Goal: Information Seeking & Learning: Check status

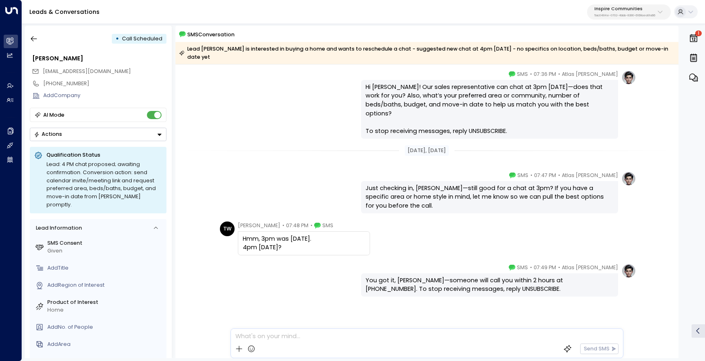
scroll to position [356, 0]
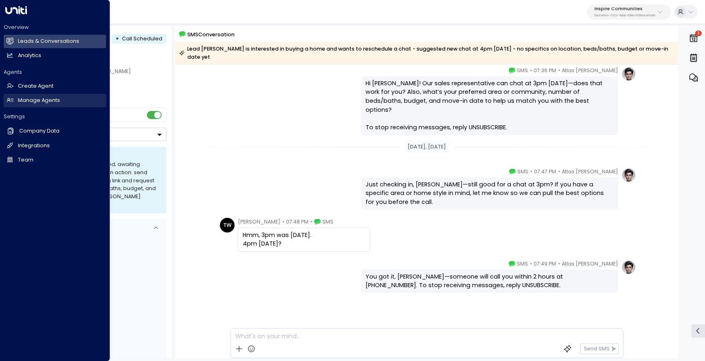
click at [39, 103] on h2 "Manage Agents" at bounding box center [39, 101] width 42 height 8
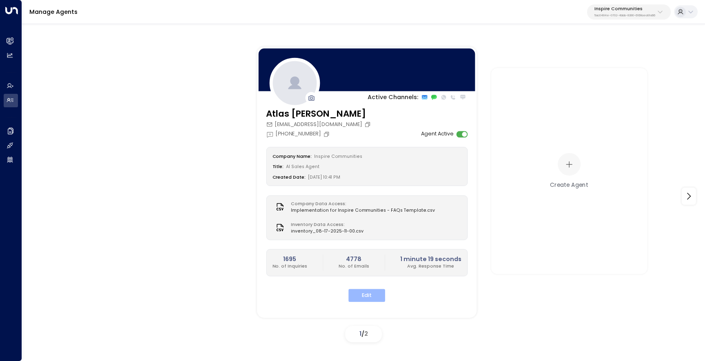
click at [368, 291] on button "Edit" at bounding box center [366, 295] width 37 height 13
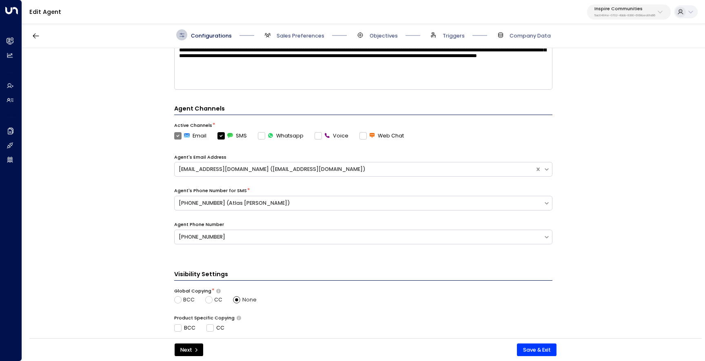
scroll to position [276, 0]
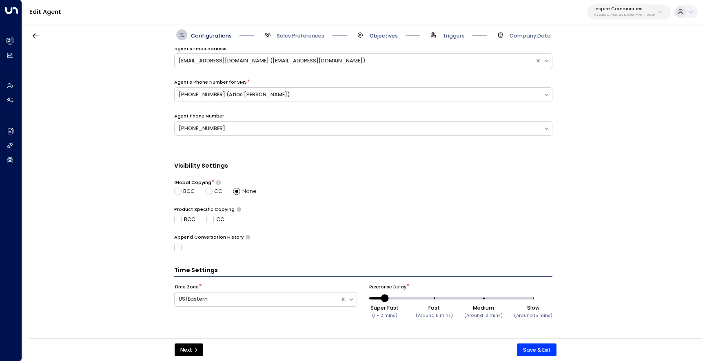
click at [372, 38] on span "Objectives" at bounding box center [383, 35] width 28 height 7
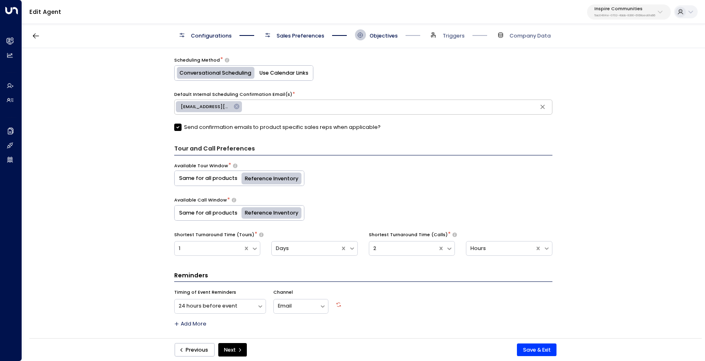
scroll to position [416, 0]
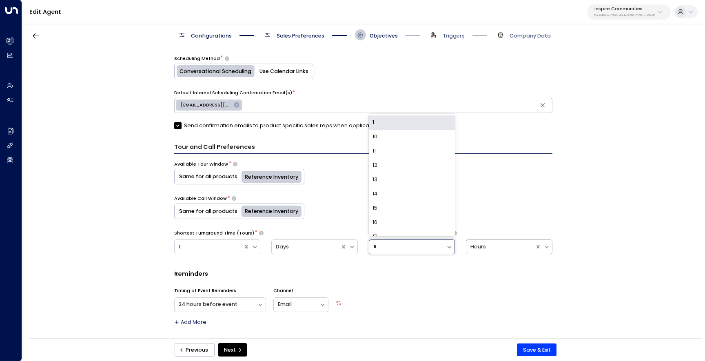
type input "*"
click at [486, 253] on div "Hours" at bounding box center [509, 246] width 86 height 15
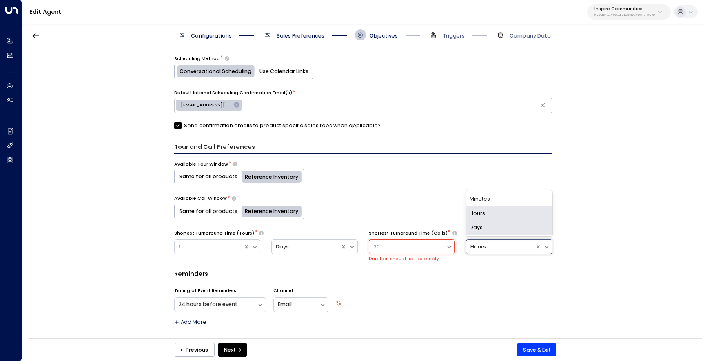
click at [489, 226] on div "Days" at bounding box center [509, 228] width 86 height 14
click at [444, 247] on div "30" at bounding box center [407, 247] width 77 height 13
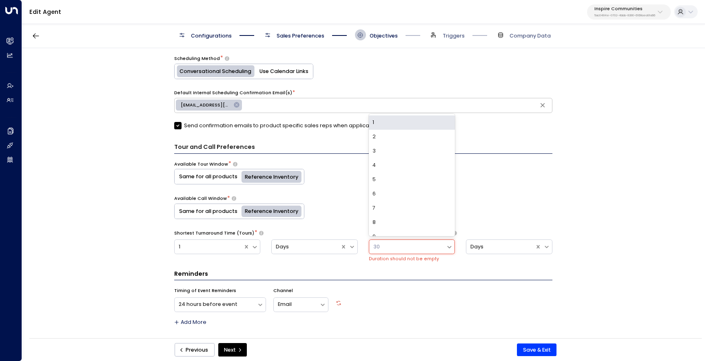
click at [430, 126] on div "1" at bounding box center [412, 122] width 86 height 14
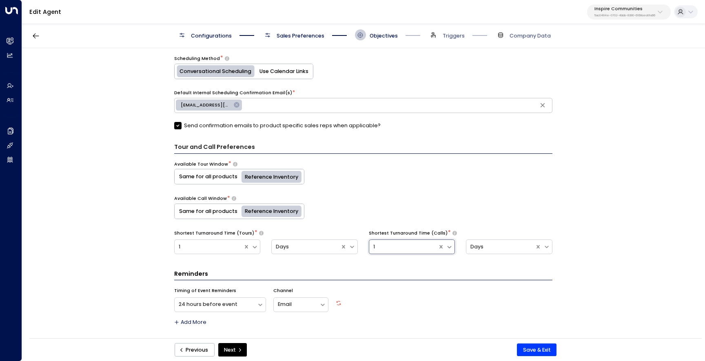
click at [487, 211] on div "Available Call Window * Same for all products Reference Inventory" at bounding box center [363, 207] width 378 height 24
click at [213, 210] on button "Same for all products" at bounding box center [208, 211] width 67 height 15
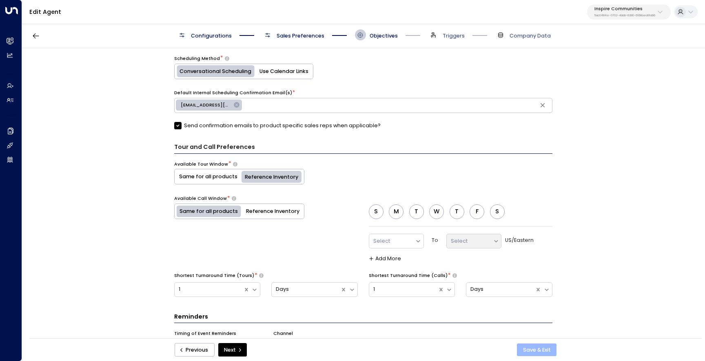
click at [529, 347] on button "Save & Exit" at bounding box center [537, 349] width 40 height 13
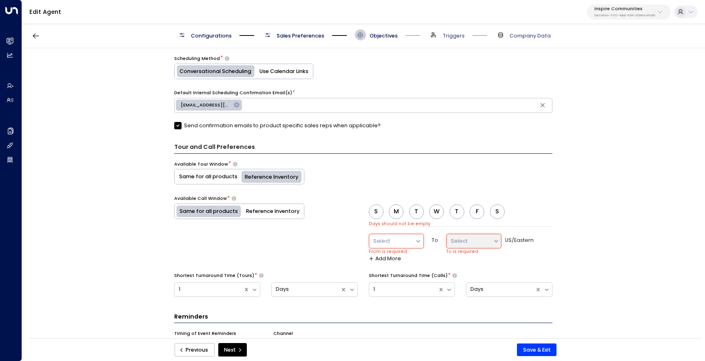
click at [398, 216] on button "M" at bounding box center [396, 211] width 15 height 15
click at [414, 212] on button "T" at bounding box center [416, 211] width 15 height 15
click at [437, 213] on button "W" at bounding box center [436, 211] width 15 height 15
click at [461, 213] on button "T" at bounding box center [456, 211] width 15 height 15
click at [473, 213] on button "F" at bounding box center [476, 211] width 15 height 15
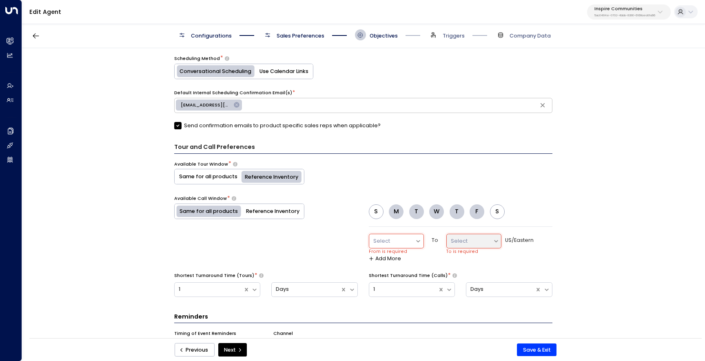
click at [416, 238] on icon at bounding box center [418, 241] width 7 height 7
click at [409, 117] on div "0:00" at bounding box center [396, 117] width 55 height 14
click at [458, 242] on div at bounding box center [470, 241] width 38 height 9
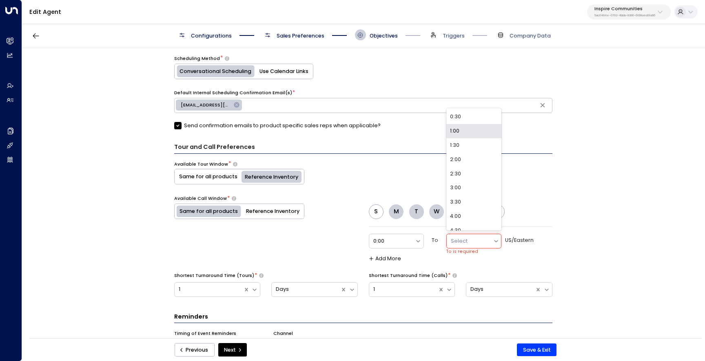
click at [558, 196] on div "**********" at bounding box center [363, 195] width 682 height 295
click at [474, 212] on button "F" at bounding box center [476, 211] width 15 height 15
click at [452, 212] on button "T" at bounding box center [456, 211] width 15 height 15
click at [435, 212] on button "W" at bounding box center [436, 211] width 15 height 15
click at [412, 215] on button "T" at bounding box center [416, 211] width 15 height 15
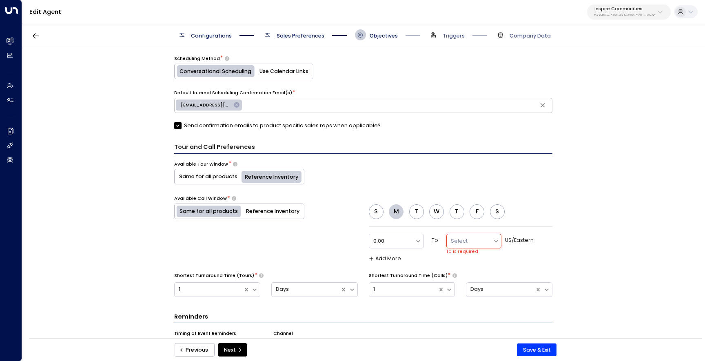
click at [394, 211] on button "M" at bounding box center [396, 211] width 15 height 15
click at [283, 208] on button "Reference Inventory" at bounding box center [272, 211] width 62 height 15
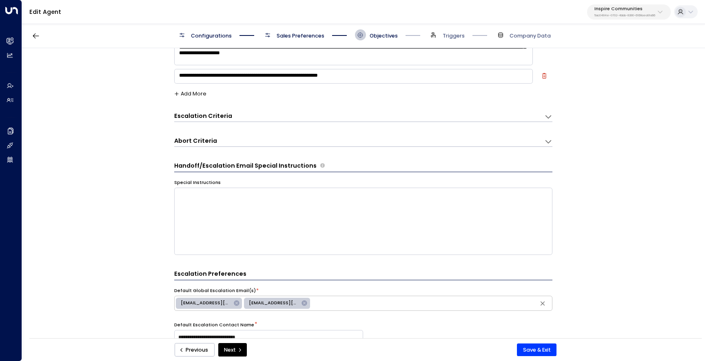
scroll to position [0, 0]
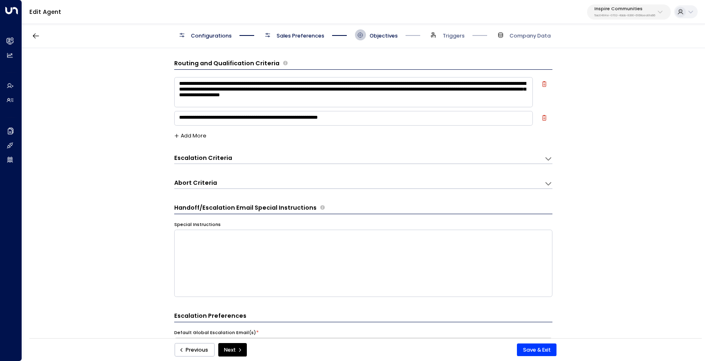
click at [193, 136] on button "Add More" at bounding box center [190, 136] width 33 height 6
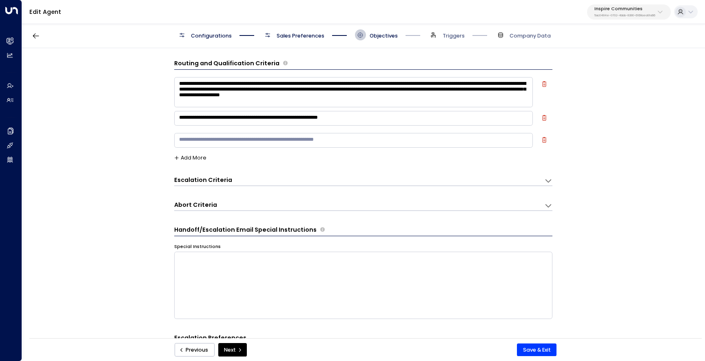
click at [182, 119] on textarea "**********" at bounding box center [353, 118] width 358 height 15
type textarea "**********"
click at [187, 145] on textarea at bounding box center [353, 140] width 358 height 15
click at [258, 143] on textarea "**********" at bounding box center [353, 140] width 358 height 15
click at [331, 142] on textarea "**********" at bounding box center [353, 140] width 358 height 15
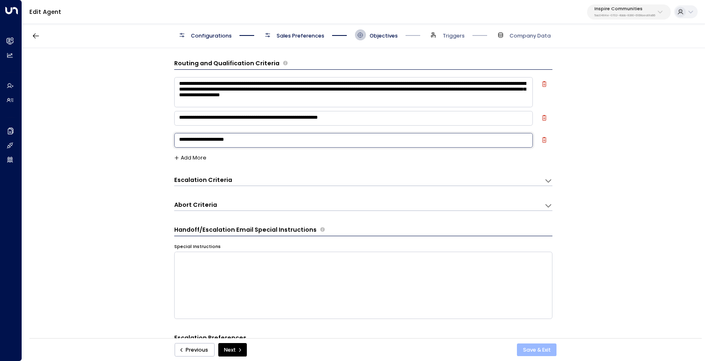
type textarea "**********"
click at [537, 346] on button "Save & Exit" at bounding box center [537, 349] width 40 height 13
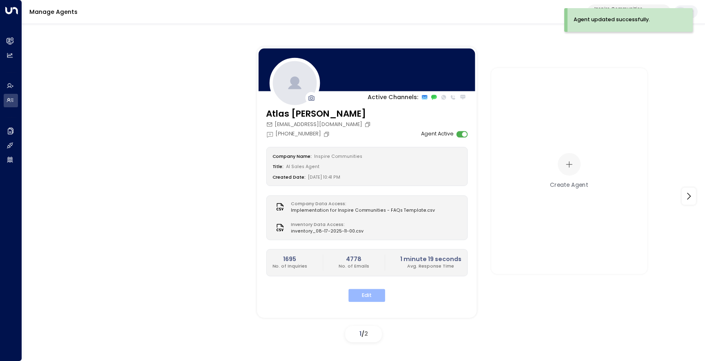
click at [361, 300] on button "Edit" at bounding box center [366, 295] width 37 height 13
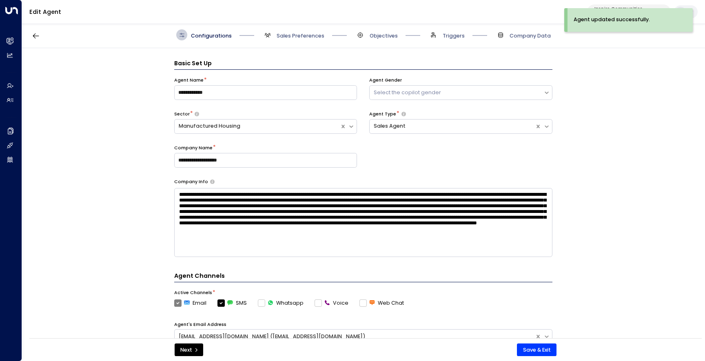
scroll to position [11, 0]
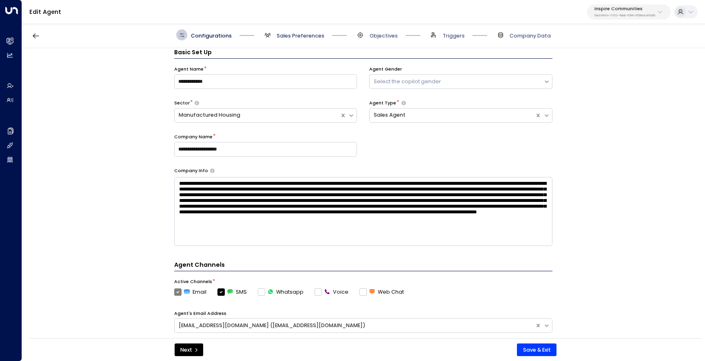
click at [279, 35] on span "Sales Preferences" at bounding box center [300, 35] width 48 height 7
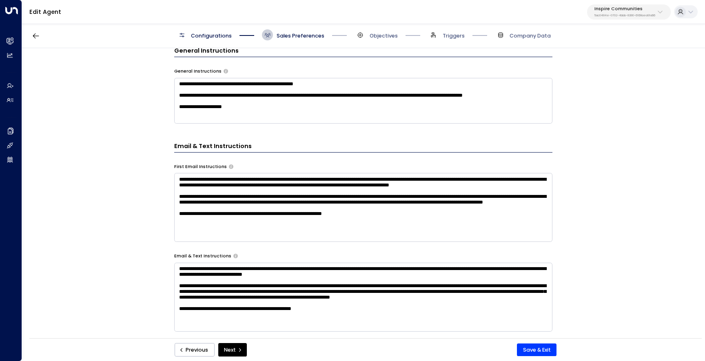
scroll to position [259, 0]
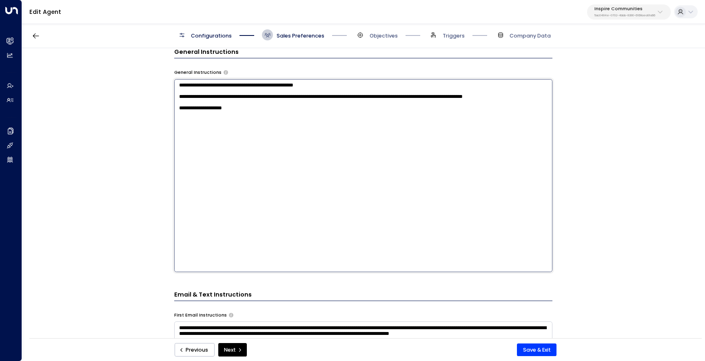
drag, startPoint x: 181, startPoint y: 117, endPoint x: 173, endPoint y: 117, distance: 8.6
click at [174, 117] on textarea "**********" at bounding box center [363, 175] width 378 height 193
drag, startPoint x: 179, startPoint y: 102, endPoint x: 173, endPoint y: 102, distance: 6.5
click at [174, 102] on textarea "**********" at bounding box center [363, 175] width 378 height 193
drag, startPoint x: 182, startPoint y: 86, endPoint x: 177, endPoint y: 86, distance: 5.3
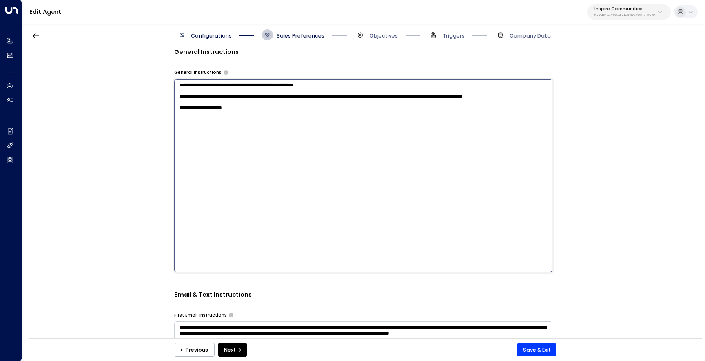
click at [177, 86] on textarea "**********" at bounding box center [363, 175] width 378 height 193
click at [144, 169] on div "**********" at bounding box center [363, 195] width 682 height 295
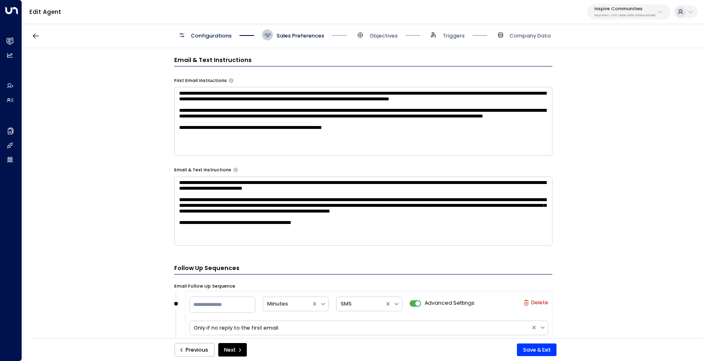
click at [261, 220] on textarea "**********" at bounding box center [363, 211] width 378 height 69
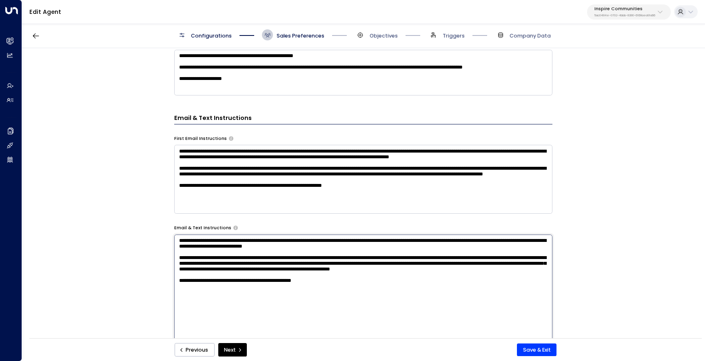
scroll to position [280, 0]
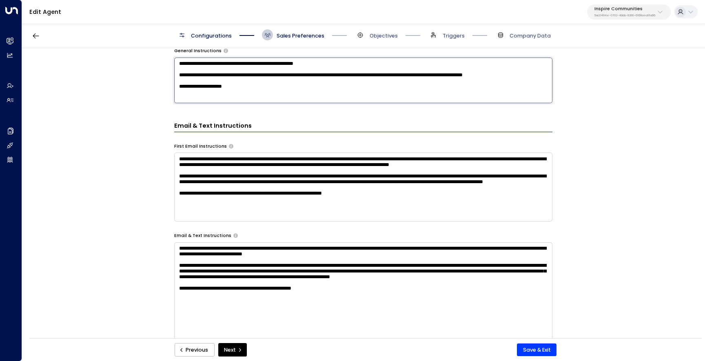
click at [253, 97] on textarea "**********" at bounding box center [363, 81] width 378 height 46
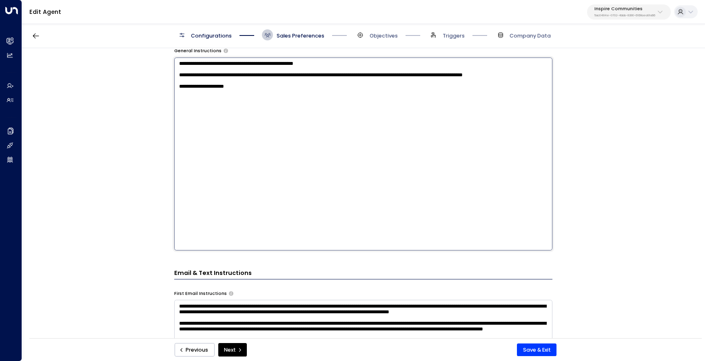
type textarea "**********"
click at [576, 211] on div "**********" at bounding box center [363, 195] width 682 height 295
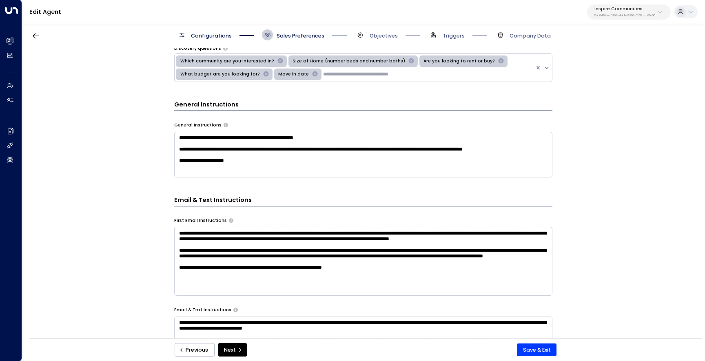
scroll to position [171, 0]
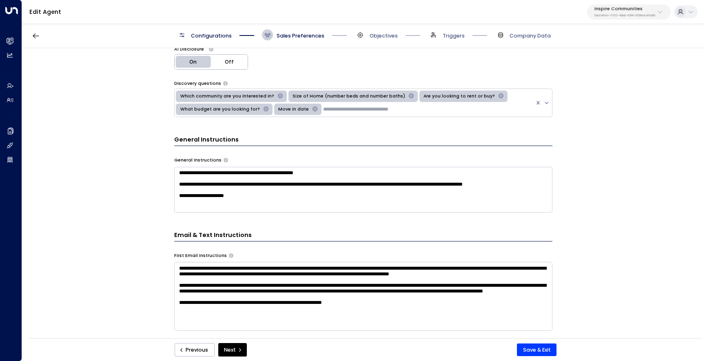
click at [367, 35] on span "Objectives" at bounding box center [376, 34] width 43 height 11
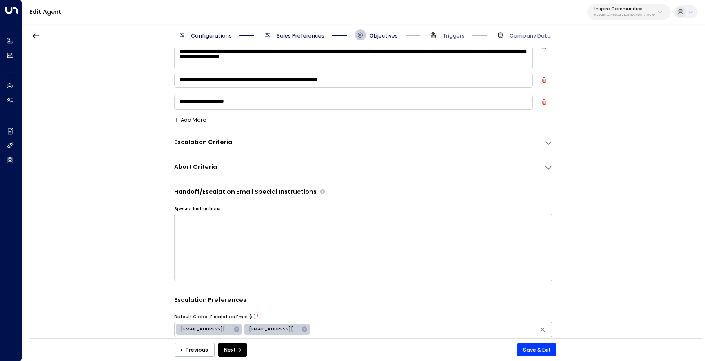
scroll to position [11, 0]
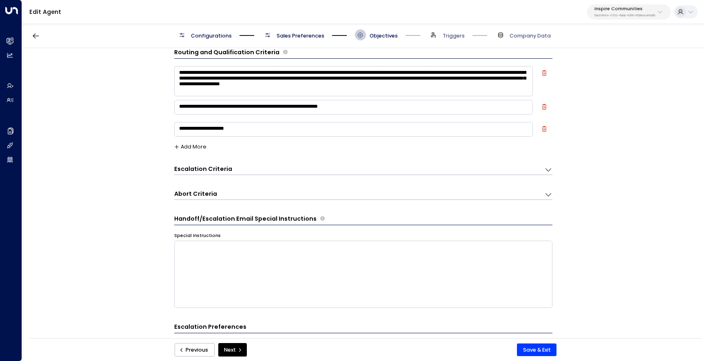
click at [290, 165] on div "Escalation Criteria Reset" at bounding box center [355, 169] width 363 height 9
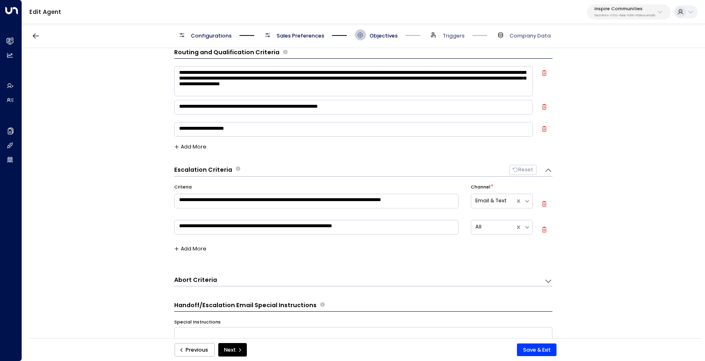
click at [542, 229] on icon "button" at bounding box center [544, 230] width 6 height 6
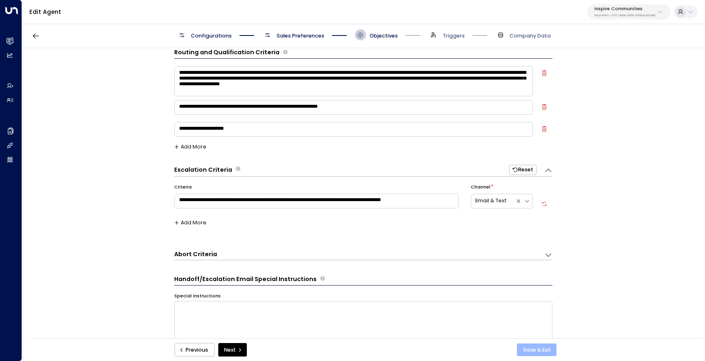
click at [527, 352] on button "Save & Exit" at bounding box center [537, 349] width 40 height 13
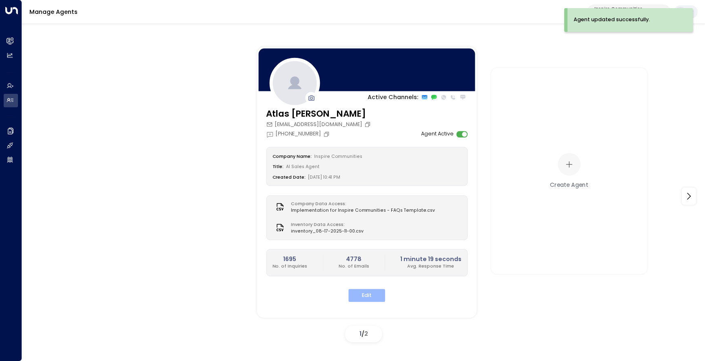
click at [363, 290] on button "Edit" at bounding box center [366, 295] width 37 height 13
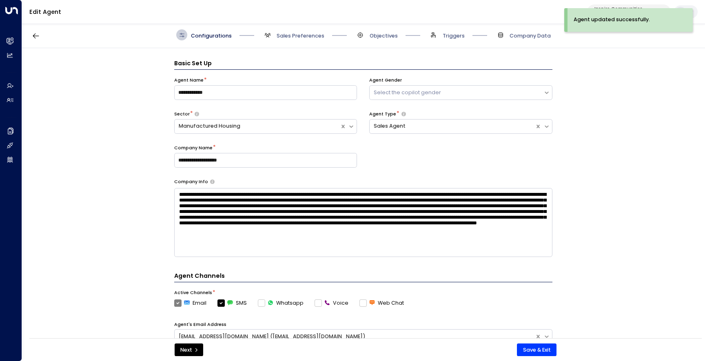
scroll to position [11, 0]
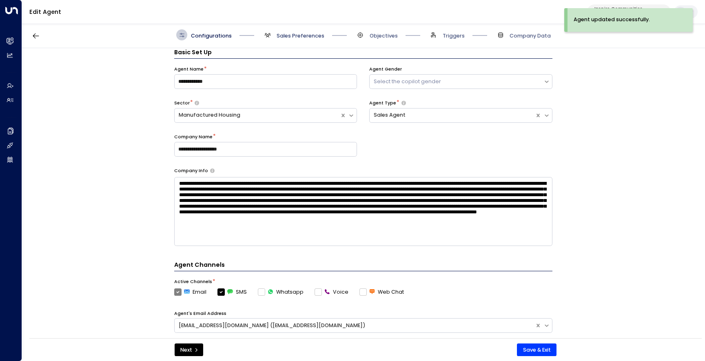
click at [299, 39] on span "Sales Preferences" at bounding box center [300, 35] width 48 height 7
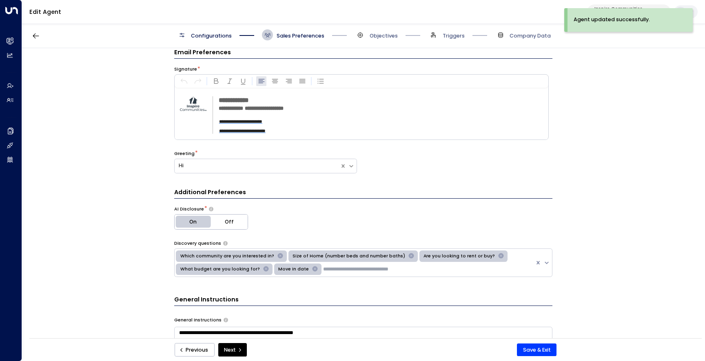
click at [363, 40] on div "Configurations Sales Preferences Objectives Triggers Company Data" at bounding box center [363, 35] width 683 height 26
click at [361, 36] on icon at bounding box center [360, 35] width 6 height 6
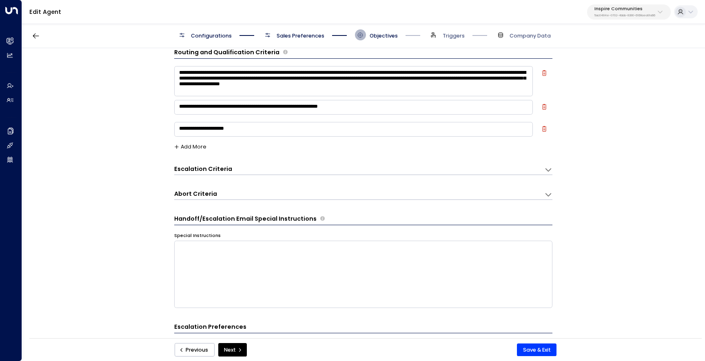
click at [496, 170] on div "Escalation Criteria Reset" at bounding box center [355, 169] width 363 height 9
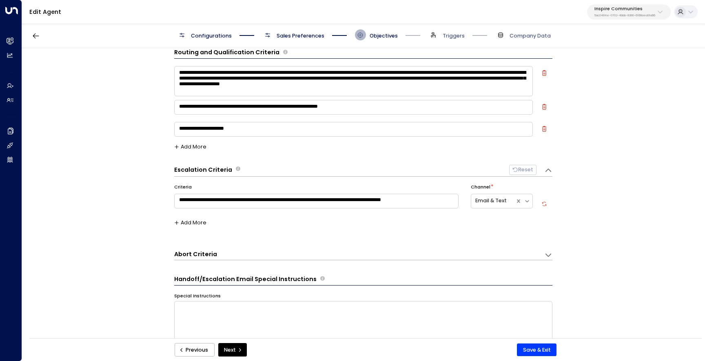
click at [193, 221] on button "Add More" at bounding box center [190, 223] width 33 height 6
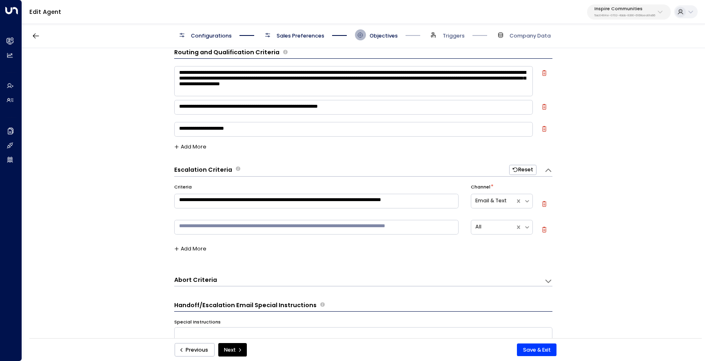
click at [205, 231] on textarea at bounding box center [316, 227] width 285 height 15
type textarea "**********"
click at [542, 345] on button "Save & Exit" at bounding box center [537, 349] width 40 height 13
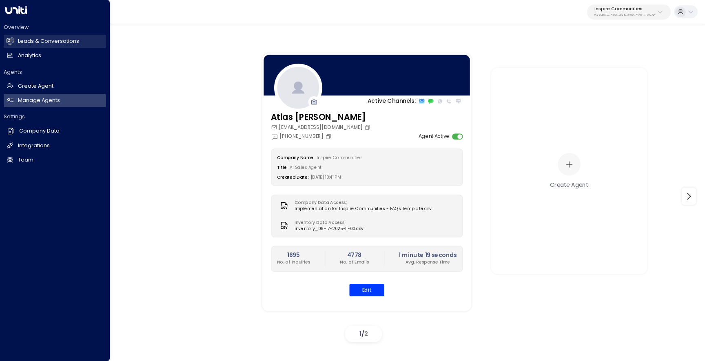
click at [27, 43] on h2 "Leads & Conversations" at bounding box center [48, 42] width 61 height 8
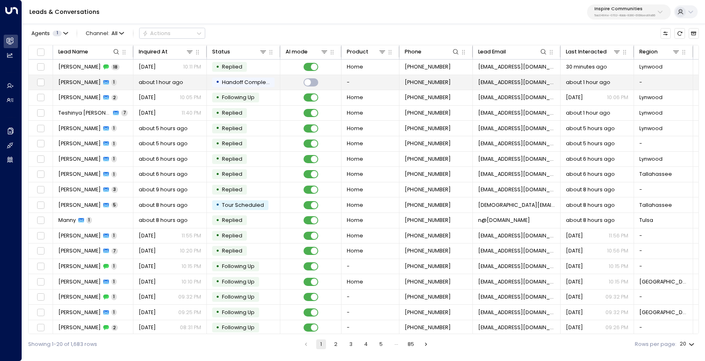
click at [86, 86] on td "[PERSON_NAME] 1" at bounding box center [93, 82] width 80 height 15
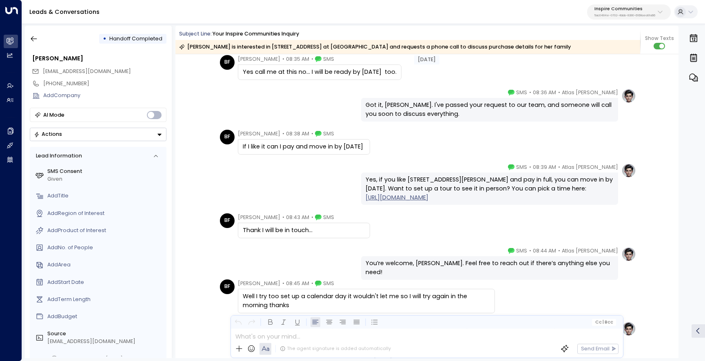
scroll to position [1653, 0]
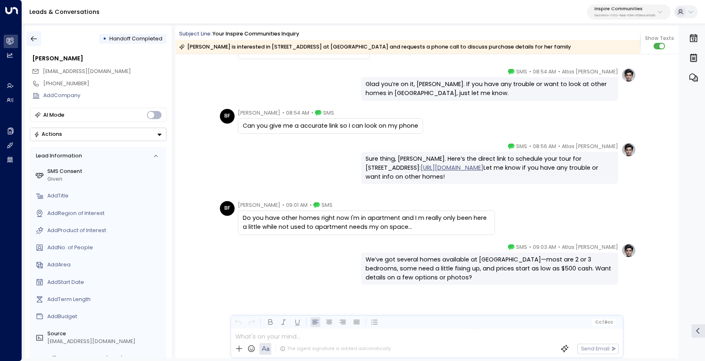
click at [36, 39] on icon "button" at bounding box center [34, 38] width 6 height 5
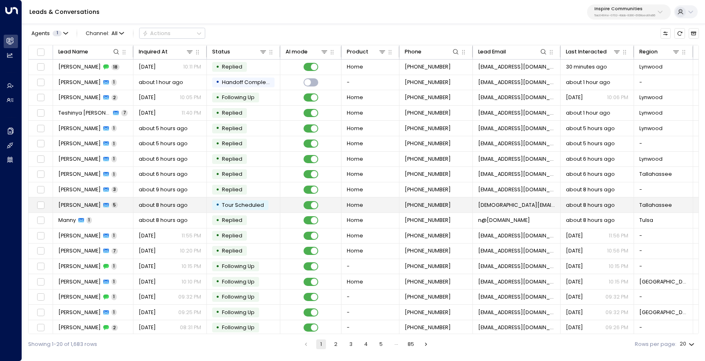
scroll to position [34, 0]
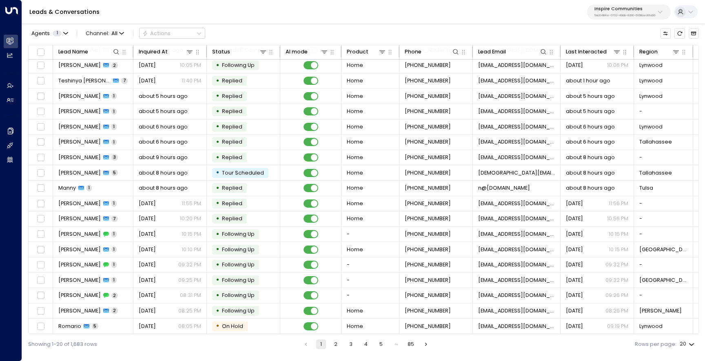
click at [336, 344] on button "2" at bounding box center [336, 344] width 10 height 10
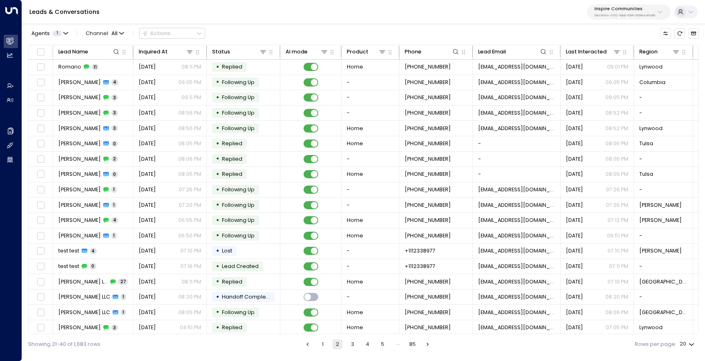
click at [352, 343] on button "3" at bounding box center [352, 344] width 10 height 10
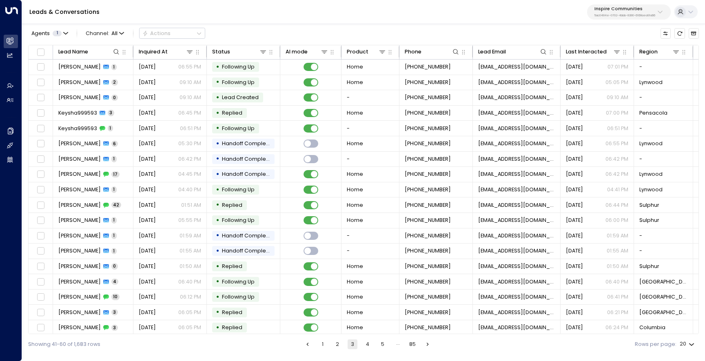
click at [369, 345] on button "4" at bounding box center [368, 344] width 10 height 10
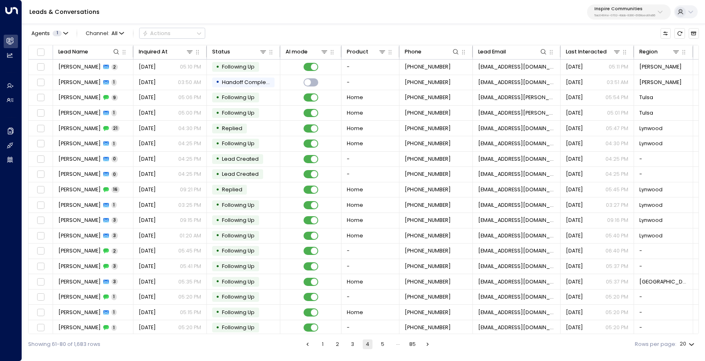
click at [387, 344] on button "5" at bounding box center [383, 344] width 10 height 10
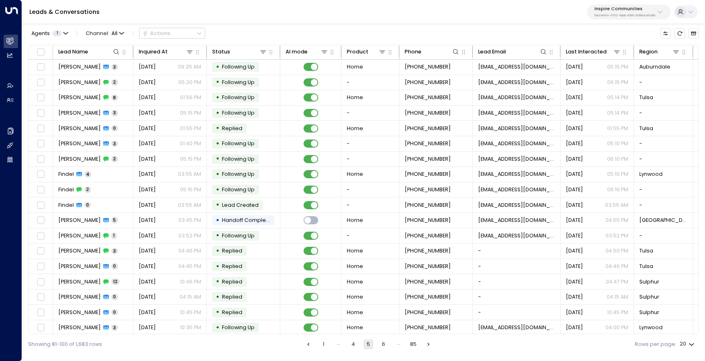
click at [323, 344] on button "1" at bounding box center [323, 344] width 10 height 10
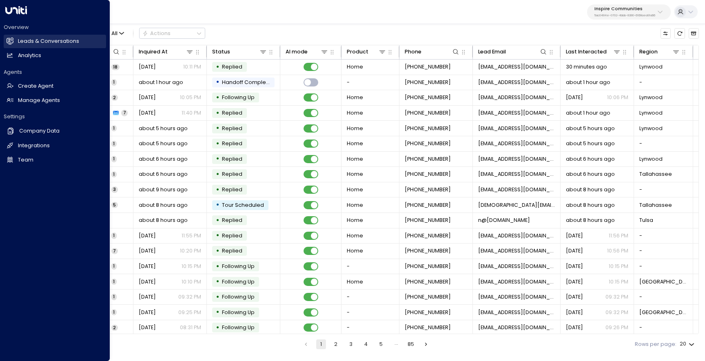
click at [11, 40] on icon at bounding box center [10, 40] width 7 height 5
click at [28, 56] on h2 "Analytics" at bounding box center [29, 56] width 23 height 8
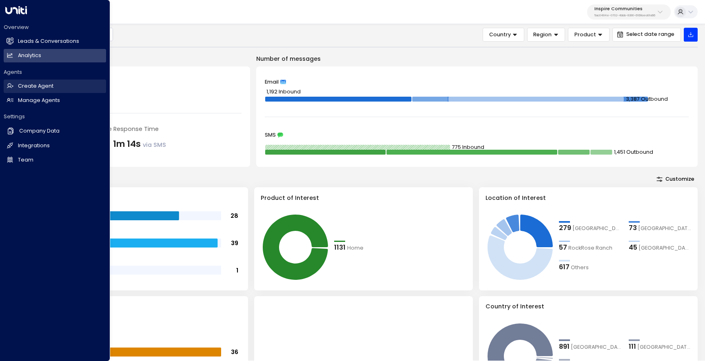
click at [8, 86] on icon at bounding box center [10, 85] width 7 height 7
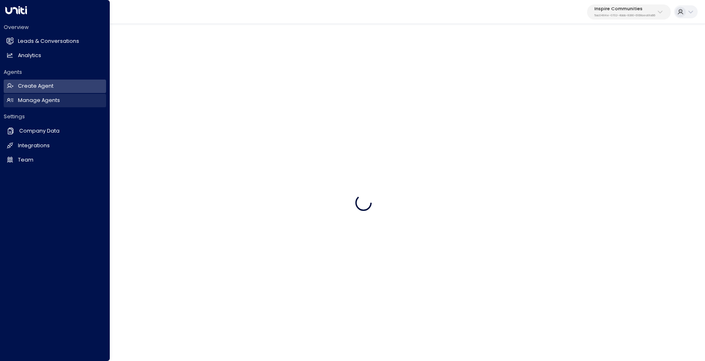
click at [52, 100] on h2 "Manage Agents" at bounding box center [39, 101] width 42 height 8
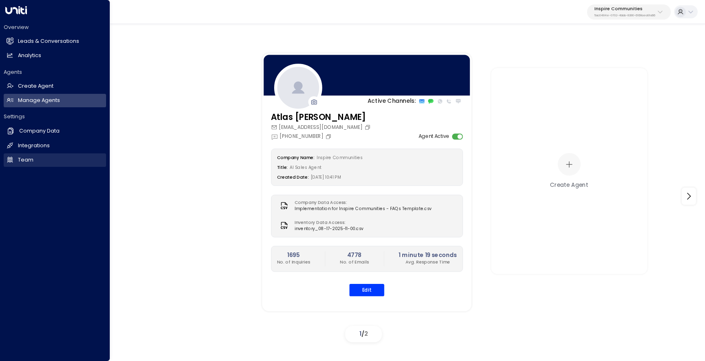
click at [38, 161] on link "Team Team" at bounding box center [55, 159] width 102 height 13
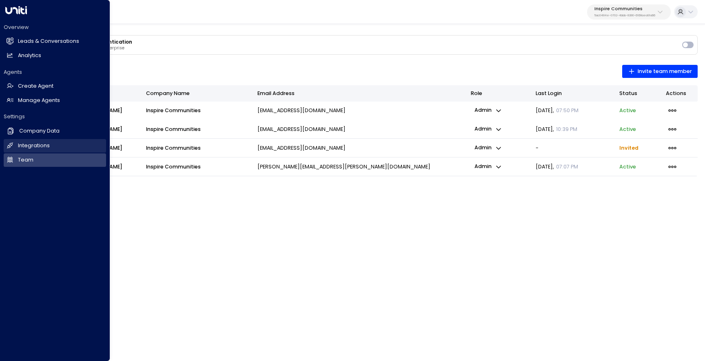
click at [35, 146] on h2 "Integrations" at bounding box center [34, 146] width 32 height 8
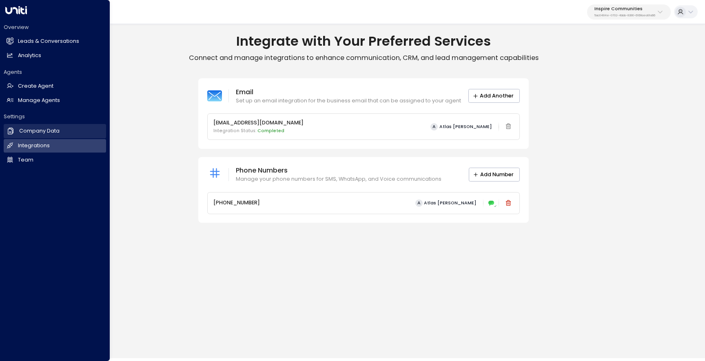
click at [45, 133] on h2 "Company Data" at bounding box center [39, 131] width 40 height 8
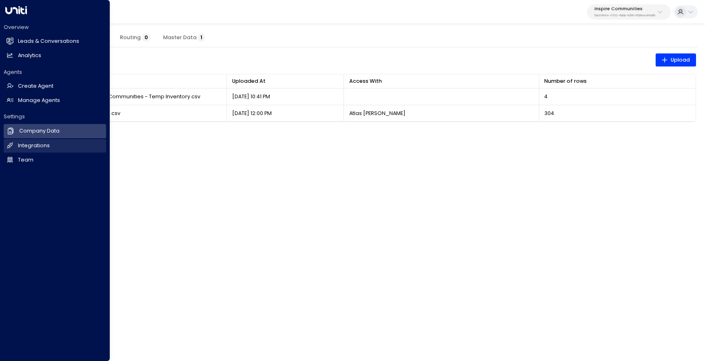
click at [15, 149] on link "Integrations Integrations" at bounding box center [55, 145] width 102 height 13
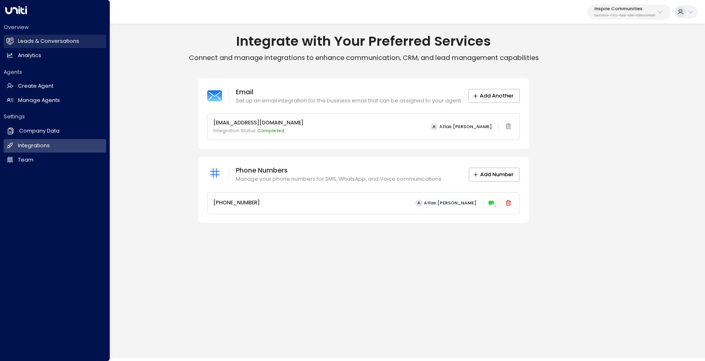
click at [11, 43] on icon at bounding box center [10, 41] width 7 height 7
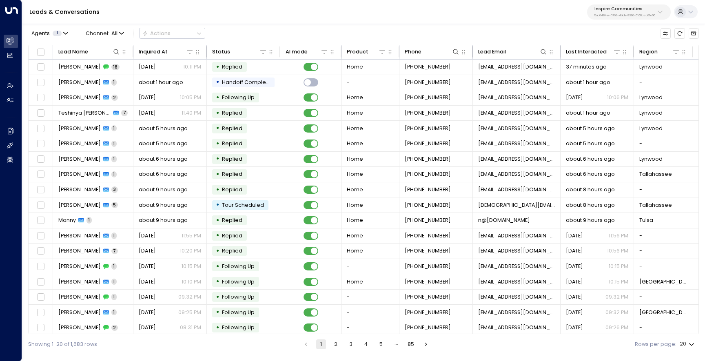
click at [626, 7] on p "Inspire Communities" at bounding box center [624, 9] width 61 height 5
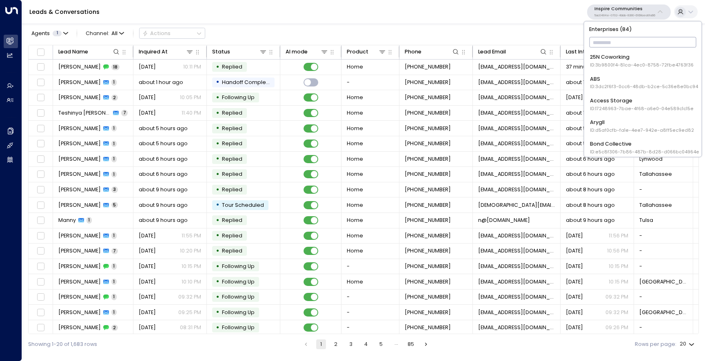
click at [610, 42] on input "text" at bounding box center [642, 42] width 107 height 14
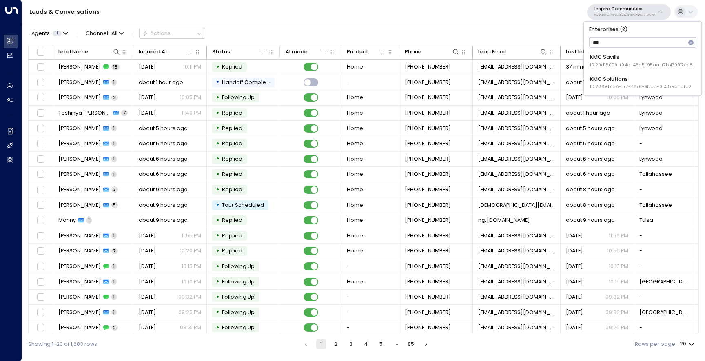
type input "***"
click at [616, 58] on div "KMC Savills ID: 29d18009-f04e-46e5-95aa-f7b470917cc8" at bounding box center [641, 60] width 103 height 15
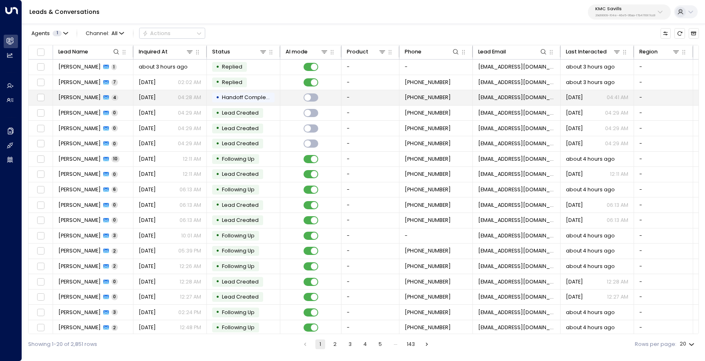
click at [71, 96] on span "[PERSON_NAME]" at bounding box center [79, 97] width 42 height 7
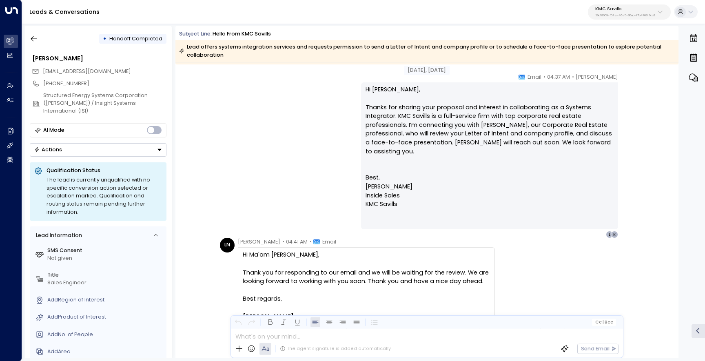
scroll to position [1379, 0]
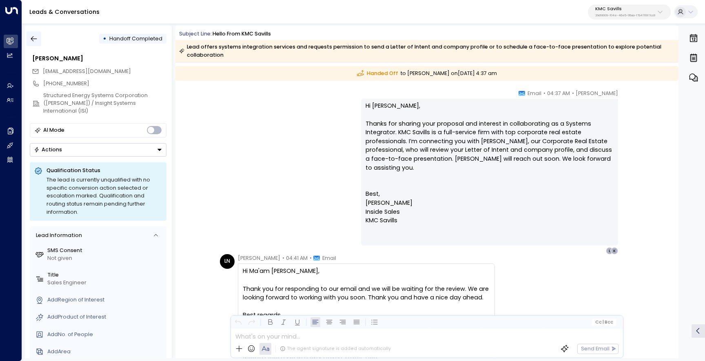
click at [34, 36] on icon "button" at bounding box center [34, 39] width 8 height 8
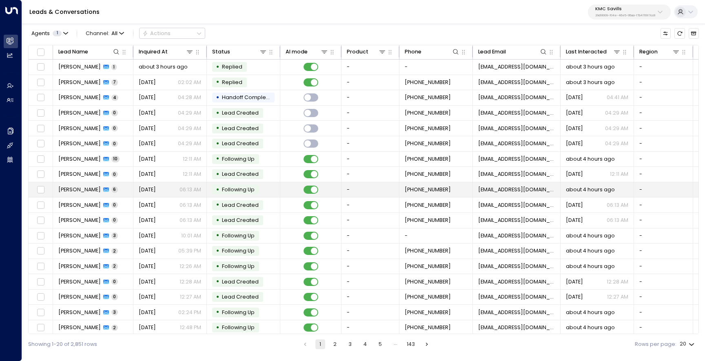
scroll to position [34, 0]
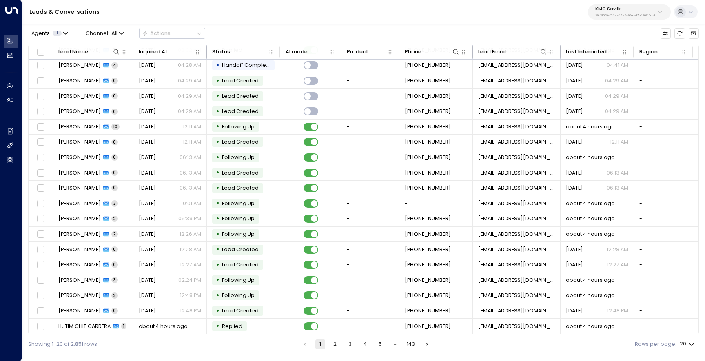
click at [333, 343] on button "2" at bounding box center [335, 344] width 10 height 10
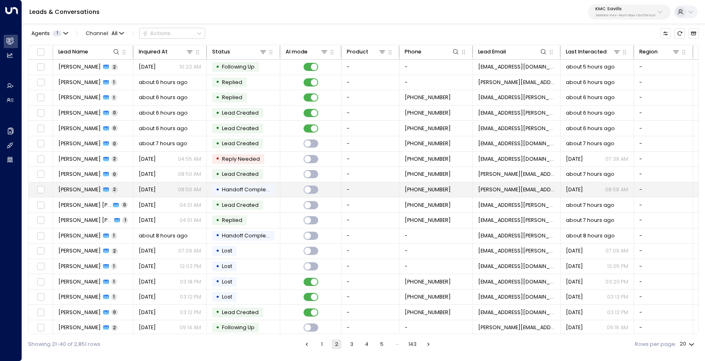
click at [88, 189] on span "[PERSON_NAME]" at bounding box center [79, 189] width 42 height 7
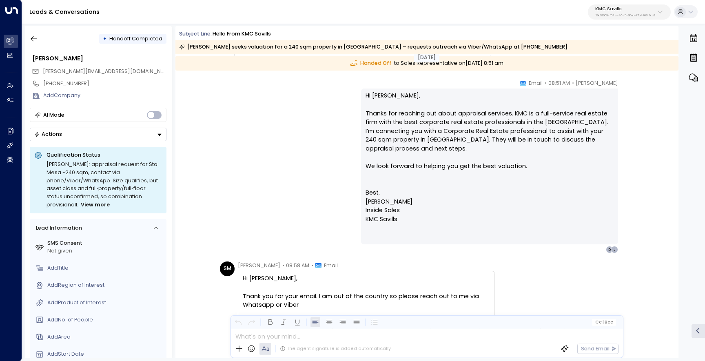
scroll to position [795, 0]
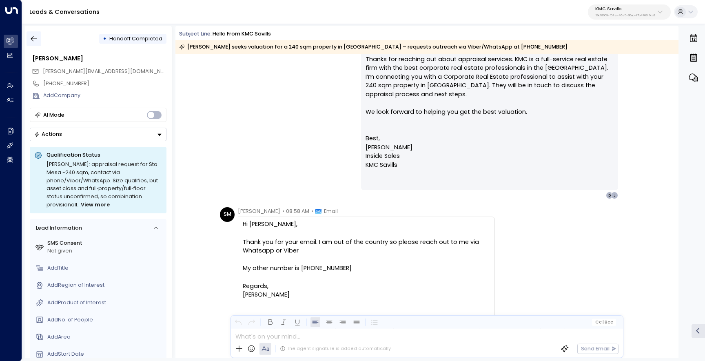
click at [33, 39] on icon "button" at bounding box center [34, 38] width 6 height 5
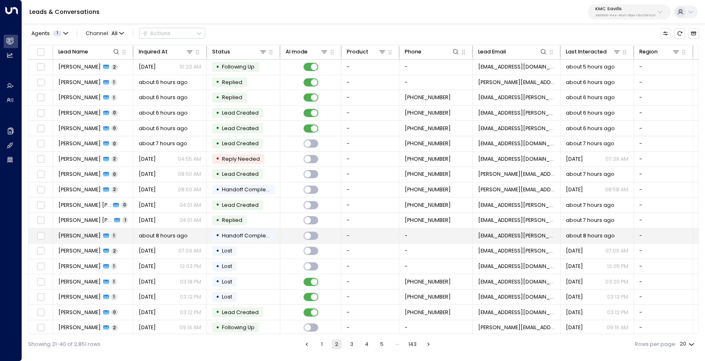
click at [119, 236] on td "[PERSON_NAME] 1" at bounding box center [93, 235] width 80 height 15
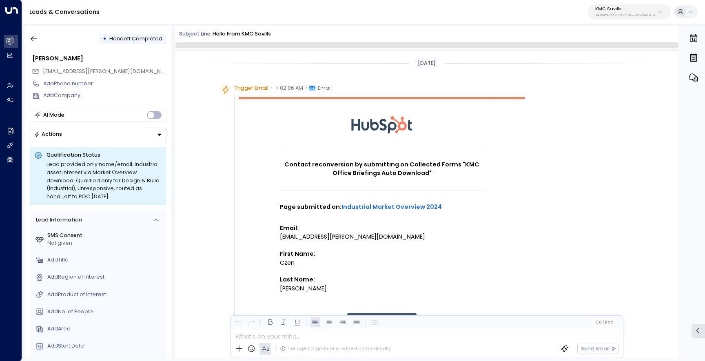
scroll to position [472, 0]
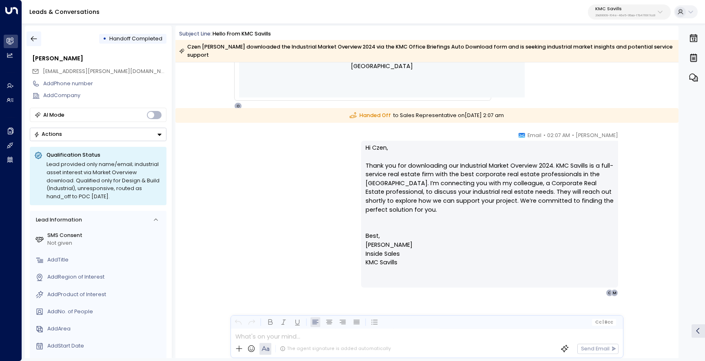
click at [31, 38] on icon "button" at bounding box center [34, 39] width 8 height 8
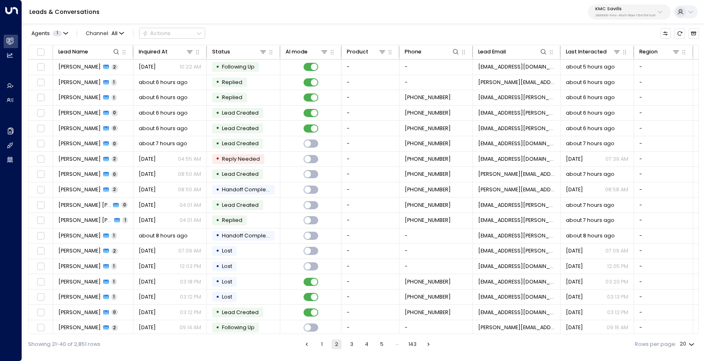
click at [609, 11] on p "KMC Savills" at bounding box center [625, 9] width 60 height 5
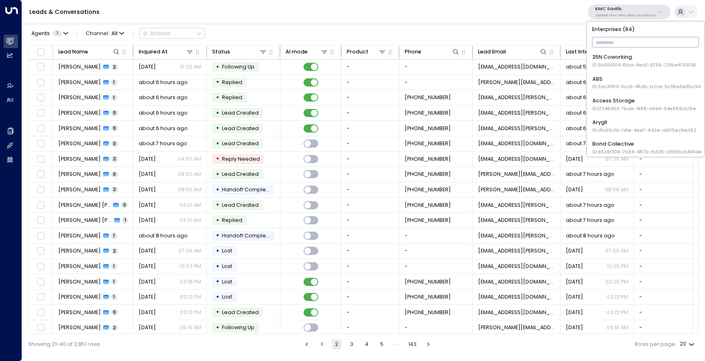
click at [611, 43] on input "text" at bounding box center [645, 42] width 107 height 14
type input "**"
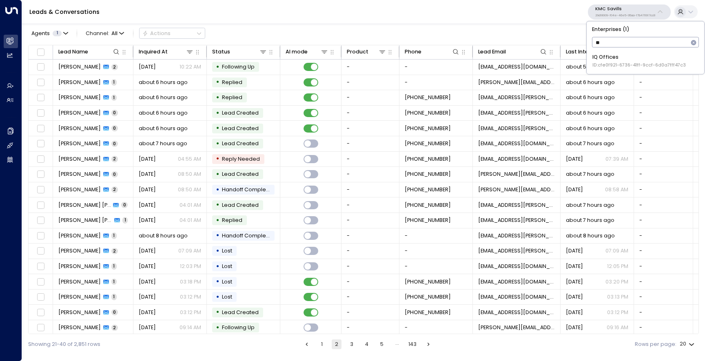
click at [633, 64] on span "ID: cfe0f921-6736-41ff-9ccf-6d0a7fff47c3" at bounding box center [638, 65] width 93 height 7
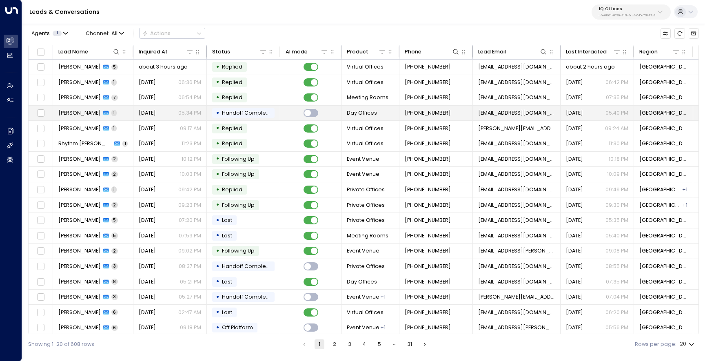
click at [99, 113] on div "[PERSON_NAME] 1" at bounding box center [87, 112] width 58 height 7
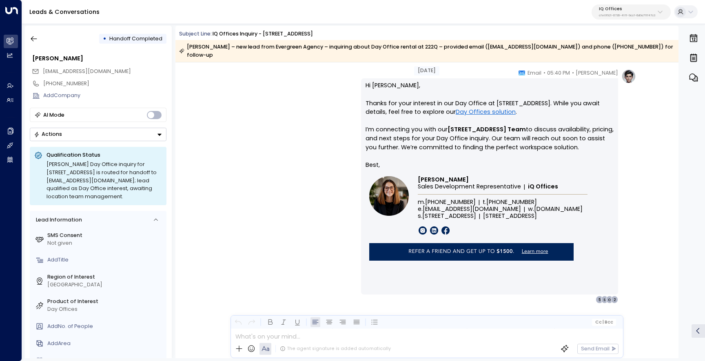
scroll to position [466, 0]
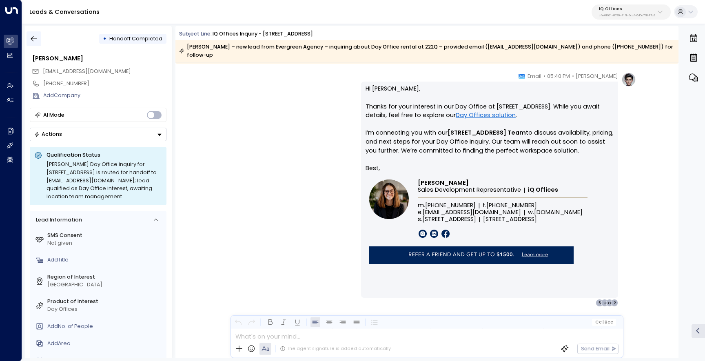
click at [30, 35] on icon "button" at bounding box center [34, 39] width 8 height 8
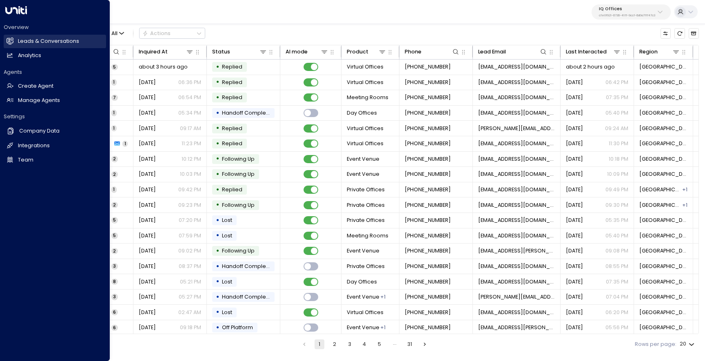
click at [11, 45] on link "Leads & Conversations Leads & Conversations" at bounding box center [55, 41] width 102 height 13
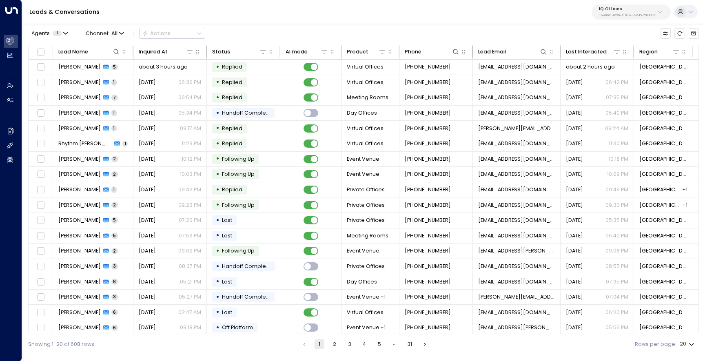
click at [635, 15] on p "cfe0f921-6736-41ff-9ccf-6d0a7fff47c3" at bounding box center [627, 15] width 56 height 3
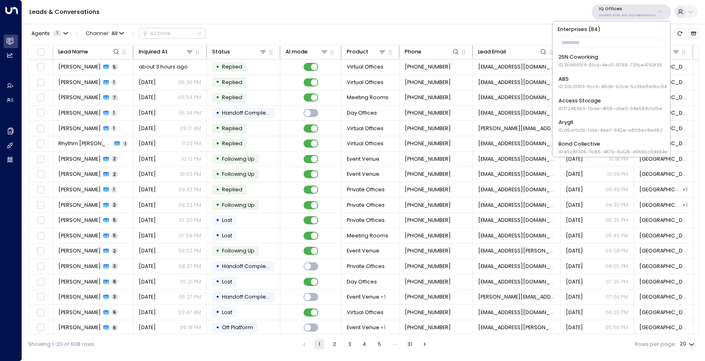
click at [529, 27] on div "Agents 1 Channel: All Actions" at bounding box center [363, 33] width 670 height 15
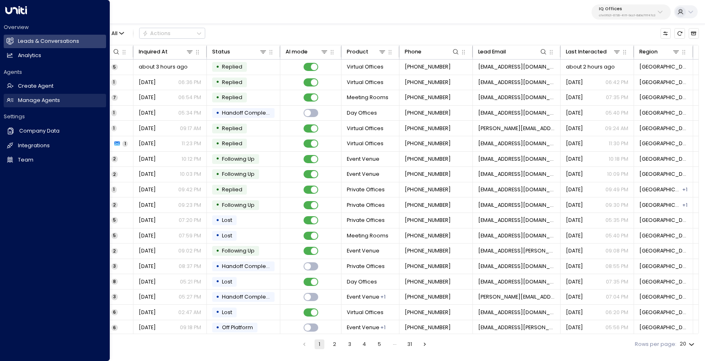
click at [33, 99] on h2 "Manage Agents" at bounding box center [39, 101] width 42 height 8
